Goal: Task Accomplishment & Management: Manage account settings

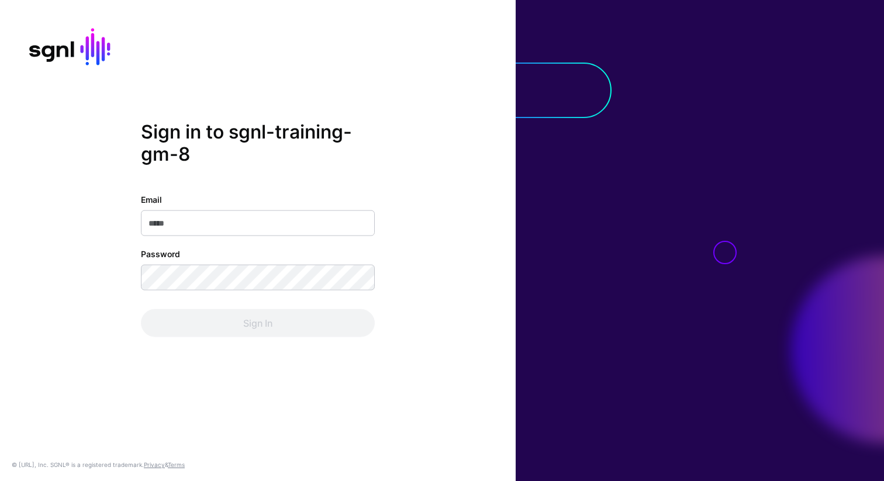
type input "**********"
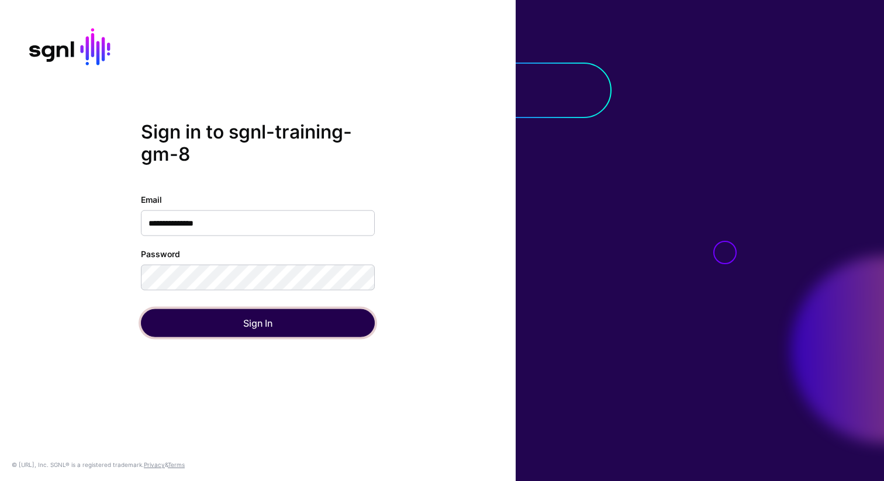
click at [184, 320] on button "Sign In" at bounding box center [258, 323] width 234 height 28
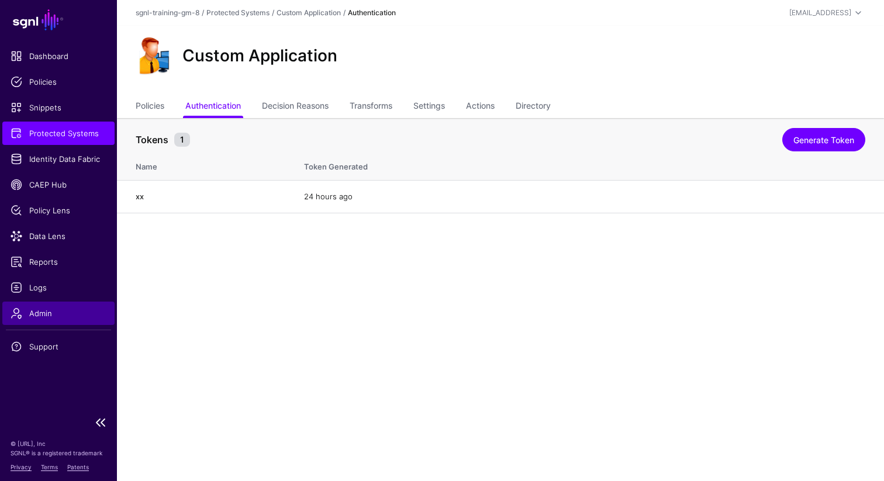
click at [63, 305] on link "Admin" at bounding box center [58, 313] width 112 height 23
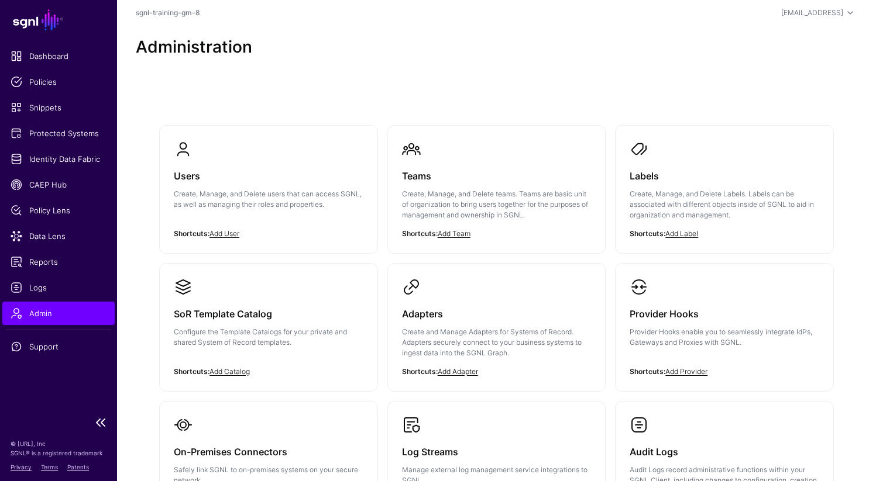
click at [61, 309] on span "Admin" at bounding box center [59, 314] width 96 height 12
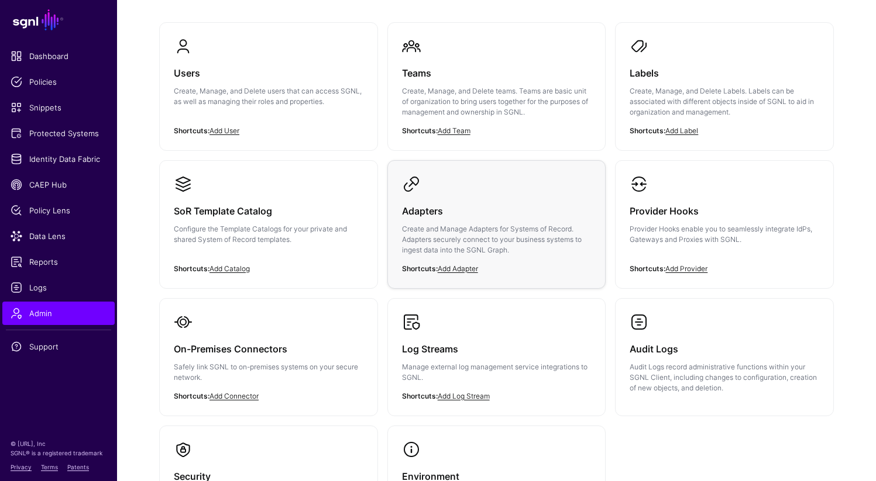
scroll to position [234, 0]
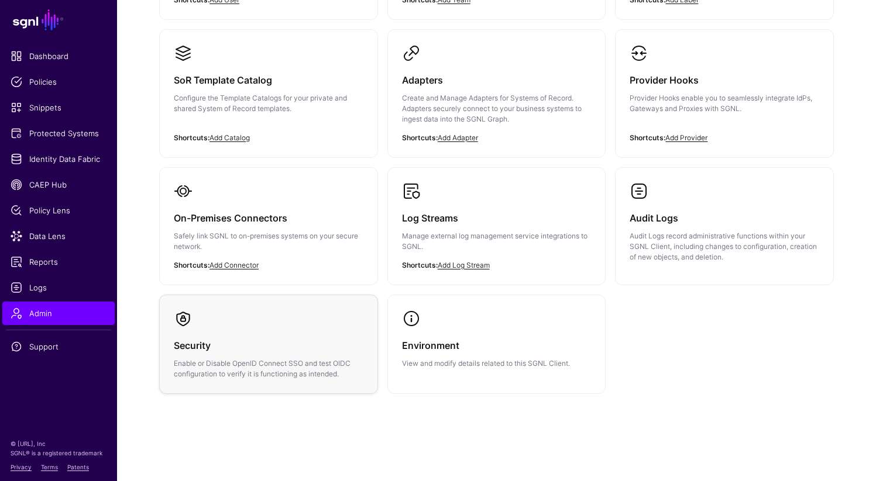
click at [213, 356] on div "Security Enable or Disable OpenID Connect SSO and test OIDC configuration to ve…" at bounding box center [269, 353] width 190 height 51
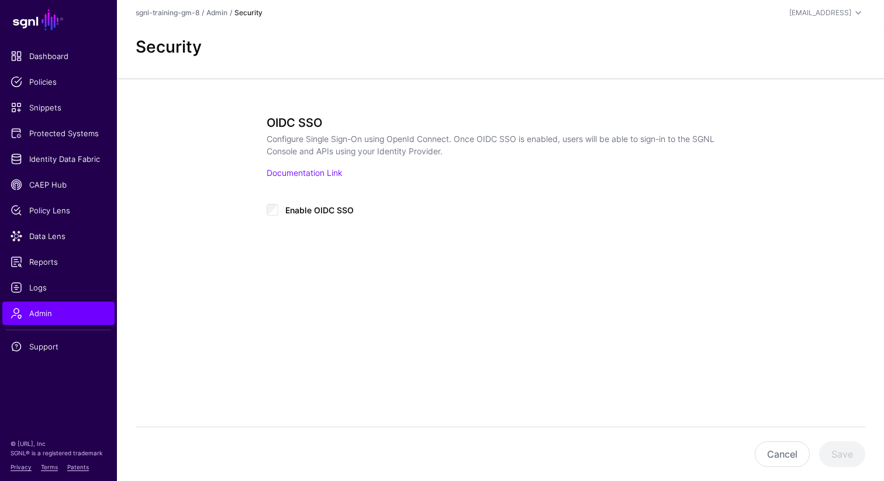
click at [224, 249] on div "**********" at bounding box center [500, 212] width 767 height 269
click at [58, 318] on span "Admin" at bounding box center [59, 314] width 96 height 12
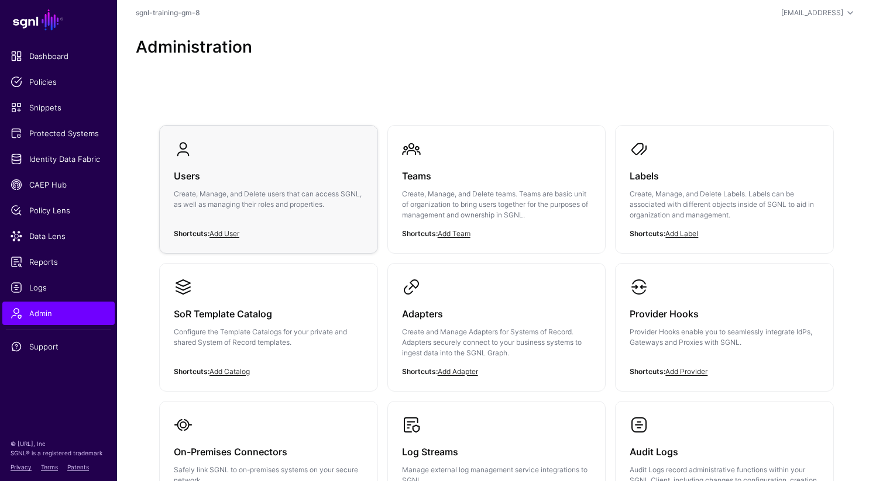
click at [225, 189] on p "Create, Manage, and Delete users that can access SGNL, as well as managing thei…" at bounding box center [269, 199] width 190 height 21
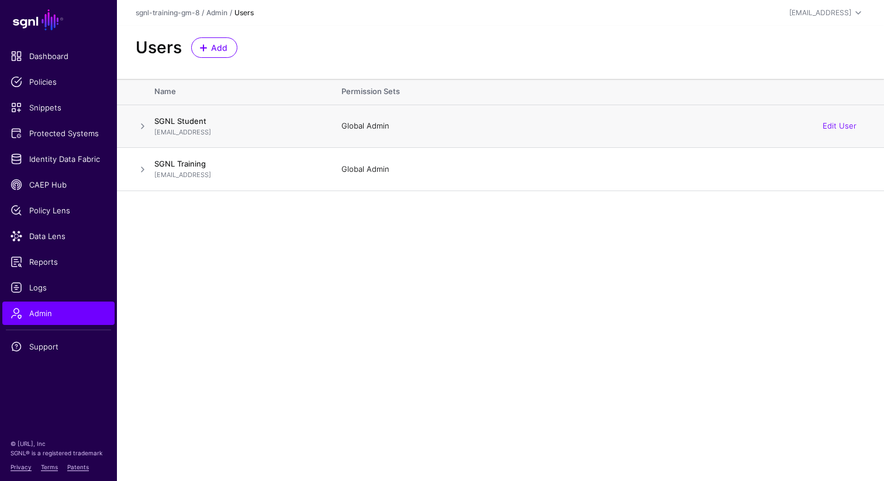
click at [146, 129] on span at bounding box center [143, 126] width 14 height 14
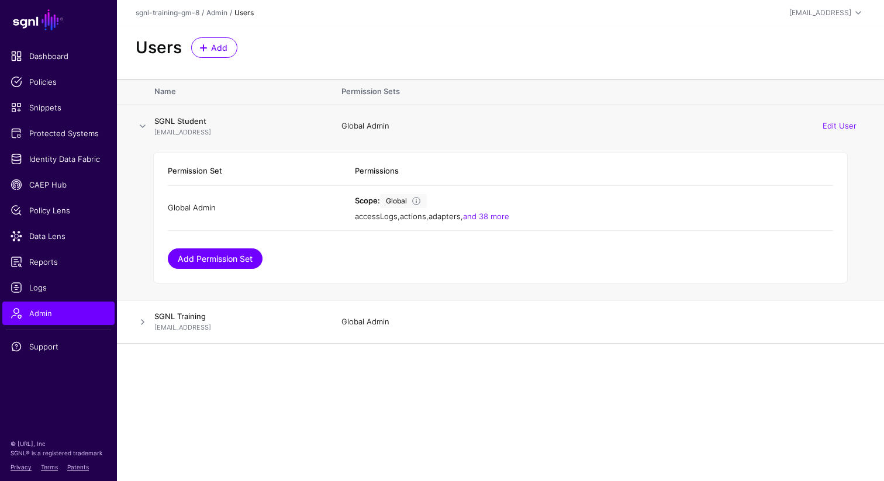
click at [209, 268] on link "Add Permission Set" at bounding box center [215, 259] width 95 height 20
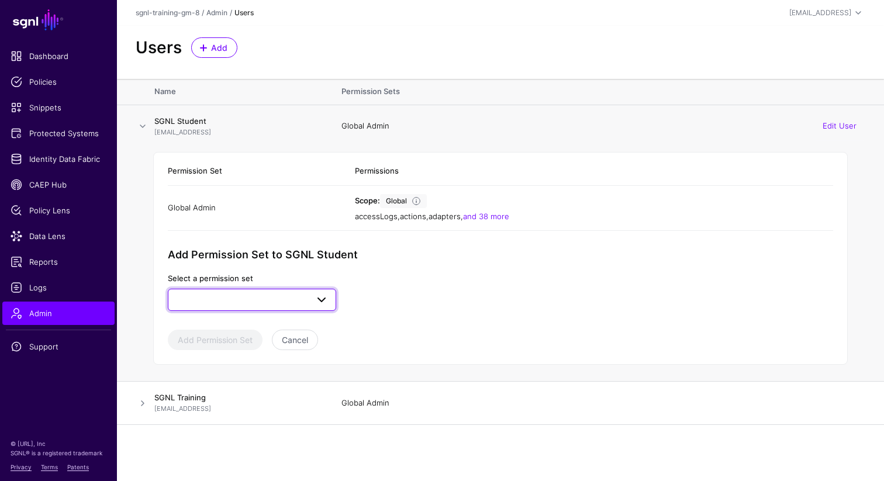
click at [218, 290] on link at bounding box center [252, 300] width 168 height 22
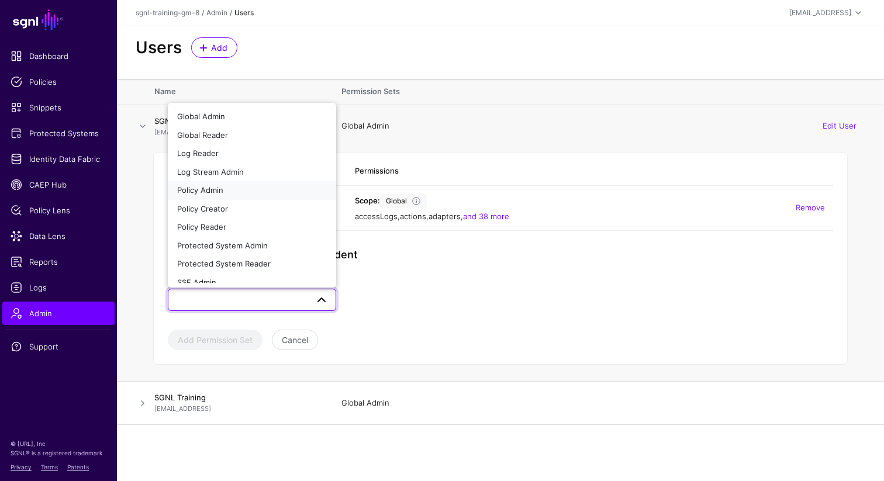
click at [236, 185] on div "Policy Admin" at bounding box center [252, 191] width 150 height 12
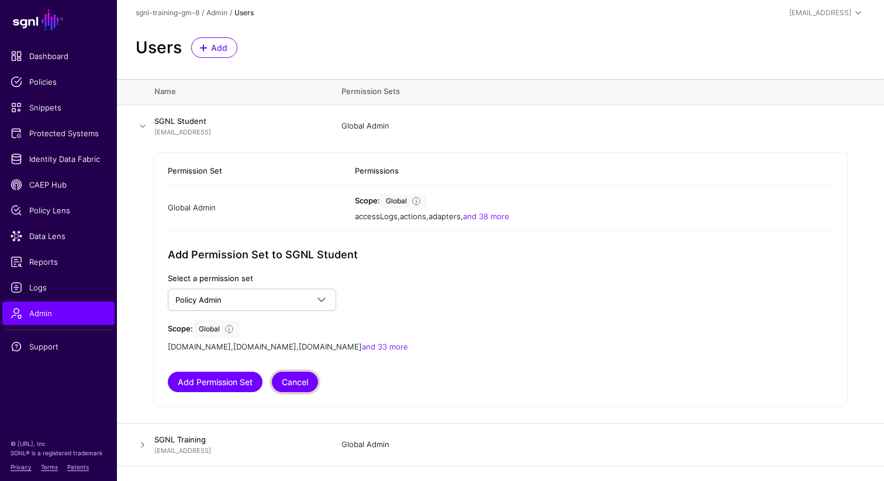
click at [289, 386] on button "Cancel" at bounding box center [295, 382] width 46 height 20
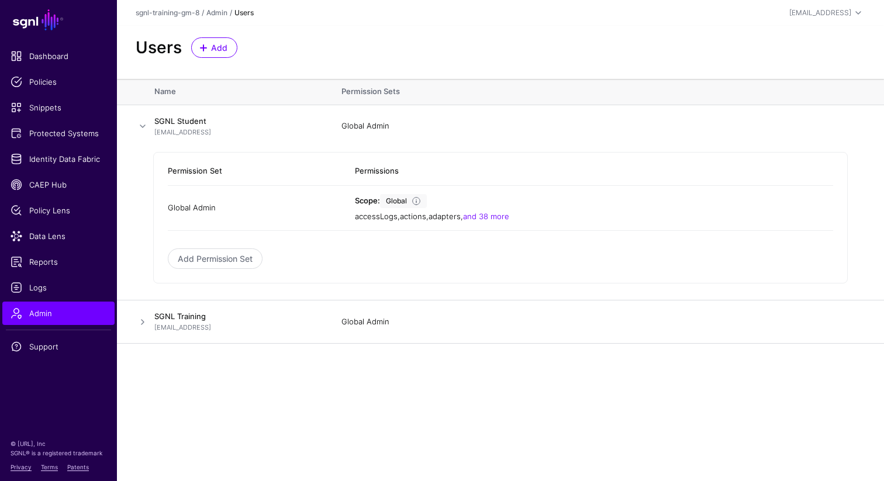
click at [304, 408] on main "SGNL Dashboard Policies Snippets Protected Systems Identity Data Fabric CAEP Hu…" at bounding box center [442, 240] width 884 height 481
click at [46, 310] on span "Admin" at bounding box center [59, 314] width 96 height 12
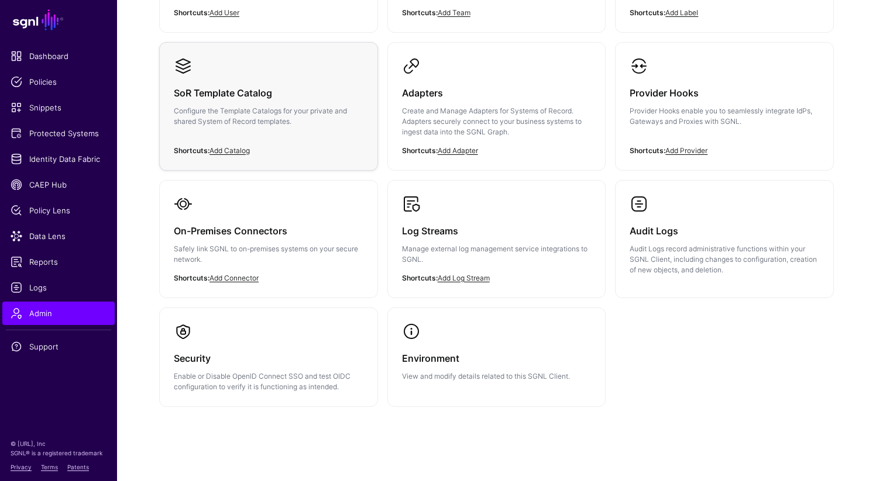
scroll to position [234, 0]
